Goal: Task Accomplishment & Management: Manage account settings

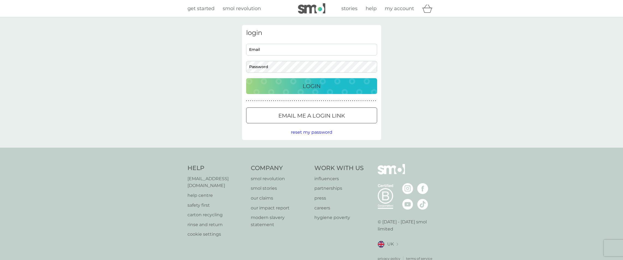
type input "[EMAIL_ADDRESS][DOMAIN_NAME]"
click at [311, 86] on p "Login" at bounding box center [312, 86] width 18 height 9
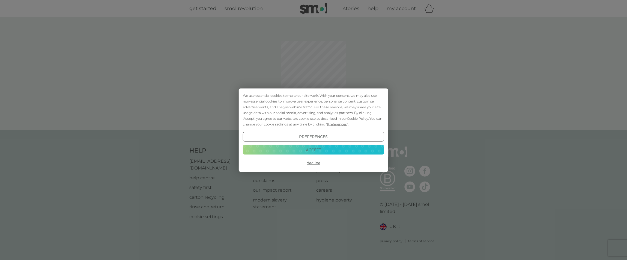
click at [286, 152] on button "Accept" at bounding box center [313, 150] width 141 height 10
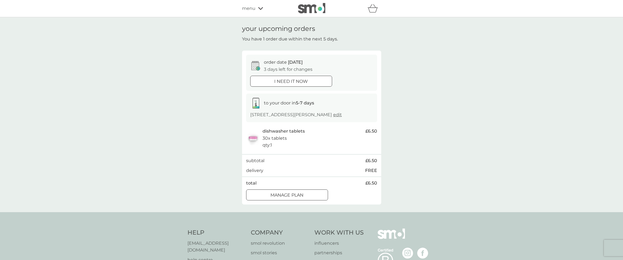
drag, startPoint x: 285, startPoint y: 155, endPoint x: 284, endPoint y: 176, distance: 21.0
click at [284, 169] on div "order date [DATE] 3 days left for changes i need it now to your door in 5-7 day…" at bounding box center [311, 127] width 139 height 153
click at [265, 172] on div "subtotal £6.50 delivery FREE" at bounding box center [311, 165] width 131 height 17
click at [270, 199] on div "Manage plan" at bounding box center [287, 194] width 81 height 7
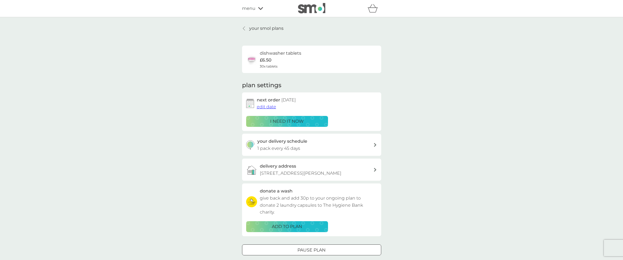
click at [261, 107] on span "edit date" at bounding box center [266, 106] width 19 height 5
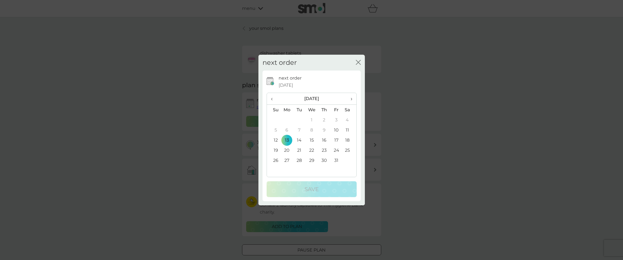
click at [278, 162] on td "26" at bounding box center [274, 160] width 14 height 10
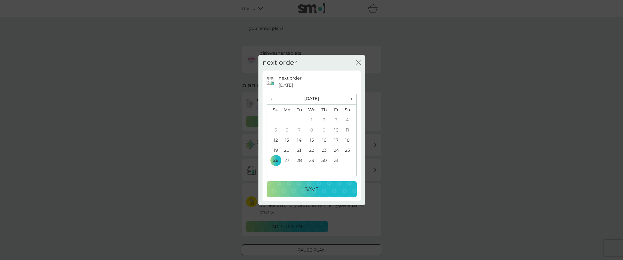
click at [287, 188] on div "Save" at bounding box center [311, 189] width 79 height 9
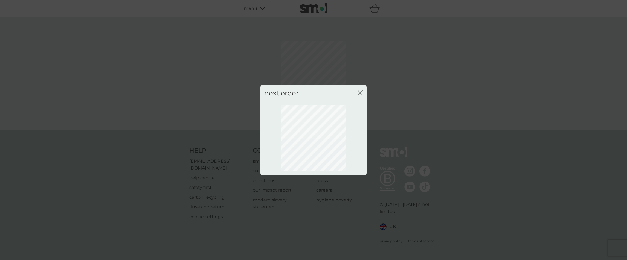
click at [230, 124] on div "next order close" at bounding box center [313, 130] width 627 height 260
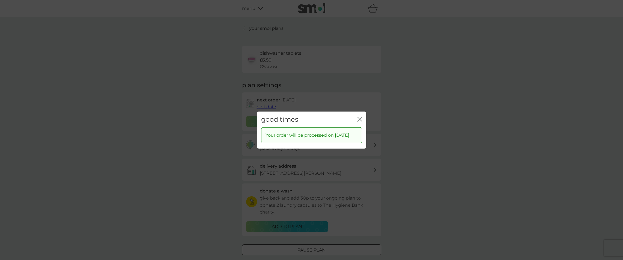
click at [361, 116] on icon "close" at bounding box center [359, 118] width 5 height 5
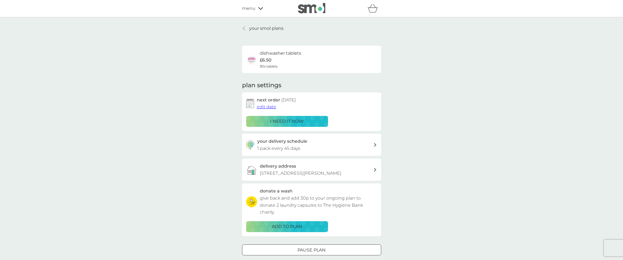
click at [245, 27] on icon at bounding box center [244, 28] width 2 height 4
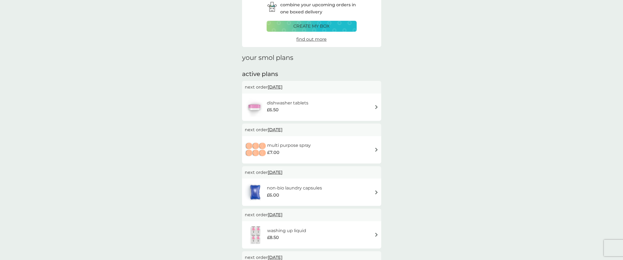
scroll to position [27, 0]
